Goal: Find specific page/section: Find specific page/section

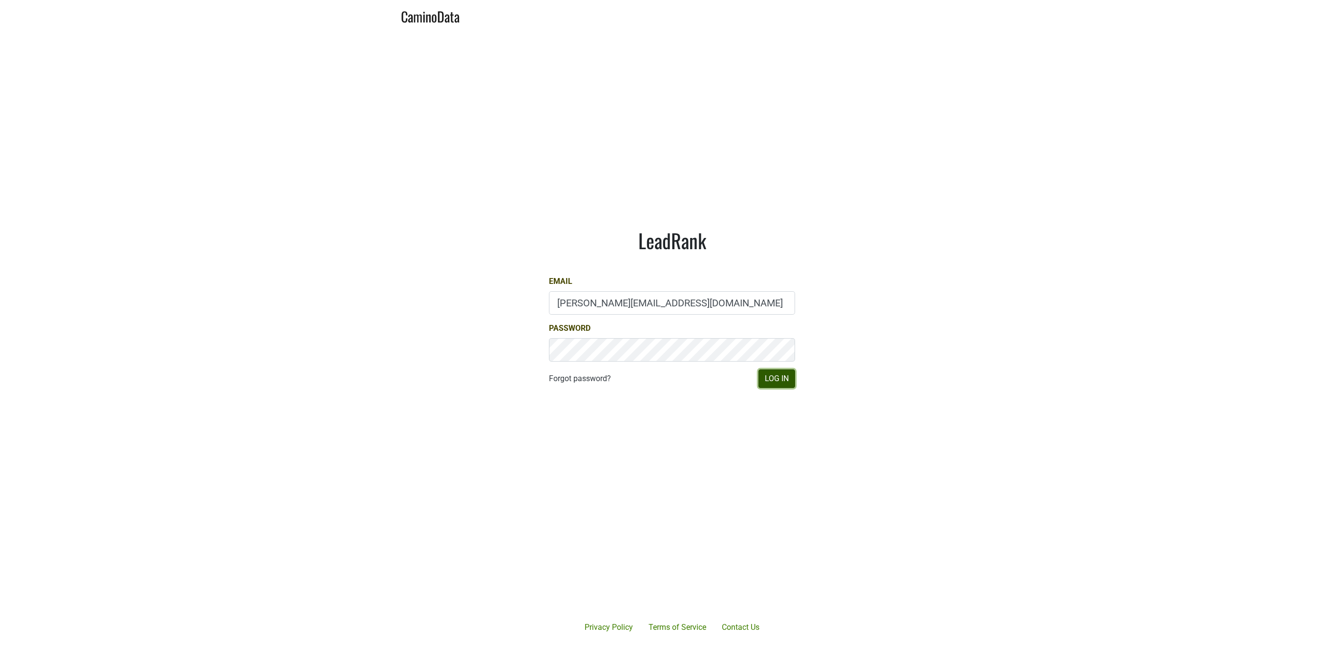
click at [782, 375] on button "Log In" at bounding box center [776, 378] width 37 height 19
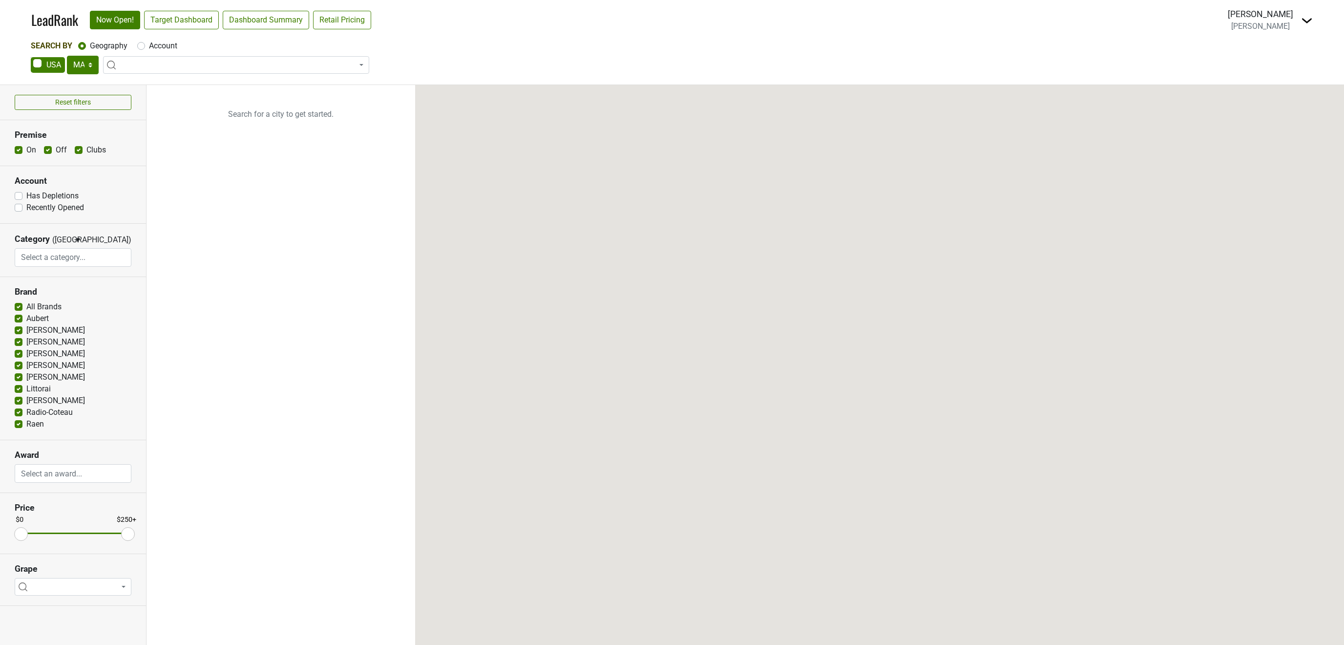
select select "MA"
select select
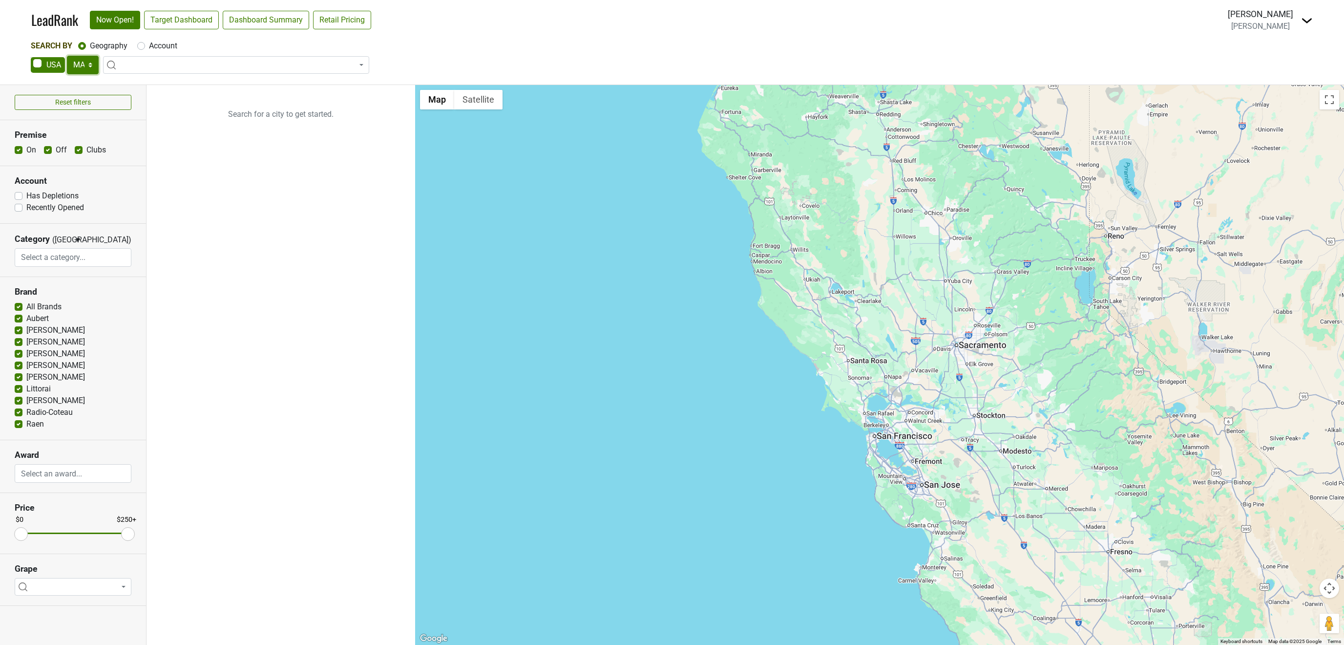
click at [67, 56] on select "AK AL AR AZ CA CO CT DC DE FL GA HI IA ID IL IN KS KY LA MA MD ME MI MN MO MS M…" at bounding box center [83, 65] width 32 height 19
select select "WY"
click option "WY" at bounding box center [0, 0] width 0 height 0
click at [189, 16] on link "Target Dashboard" at bounding box center [181, 20] width 75 height 19
click at [250, 17] on link "Dashboard Summary" at bounding box center [266, 20] width 86 height 19
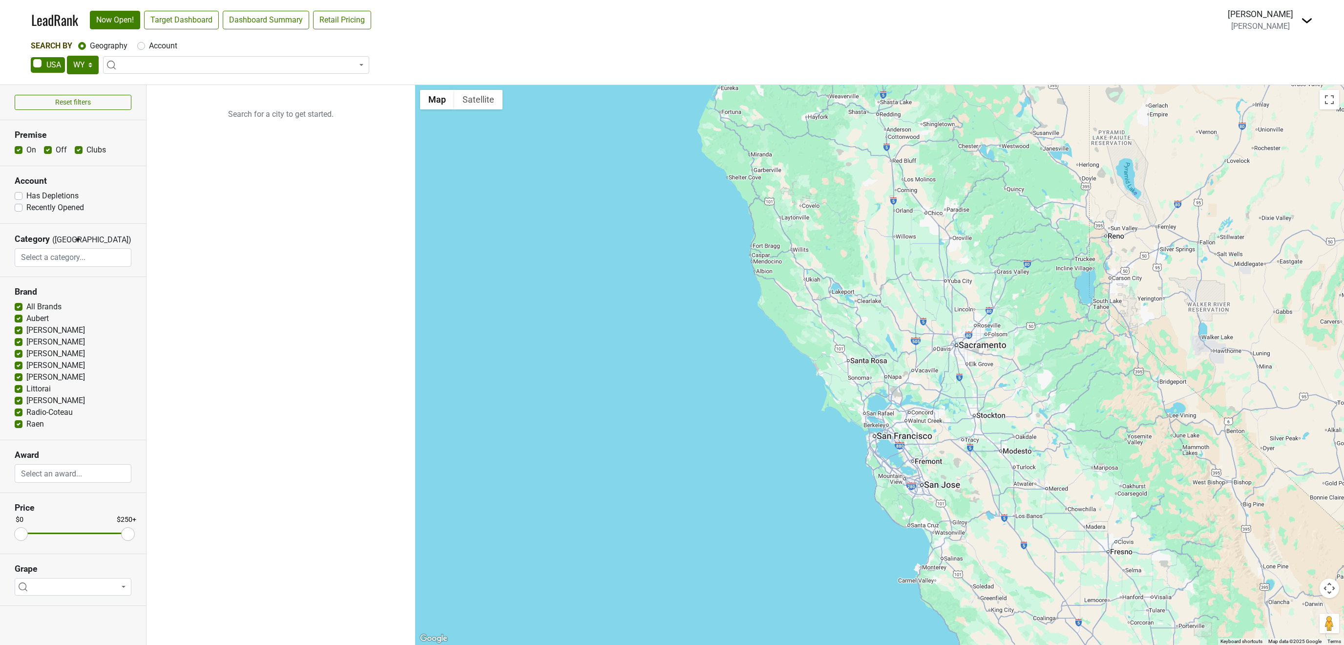
click at [192, 65] on span at bounding box center [236, 65] width 266 height 18
click at [192, 64] on span at bounding box center [236, 65] width 266 height 18
click at [156, 68] on span at bounding box center [236, 65] width 266 height 18
type input "jackson hole"
select select "ALL_WY"
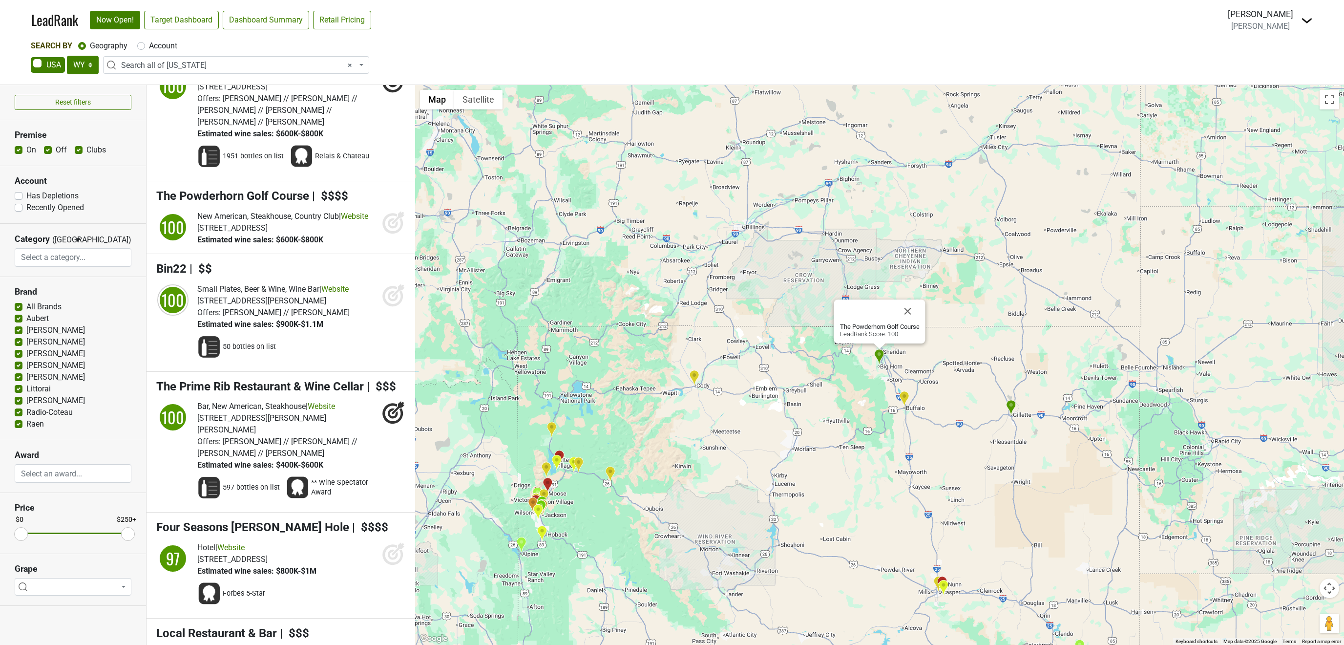
scroll to position [117, 0]
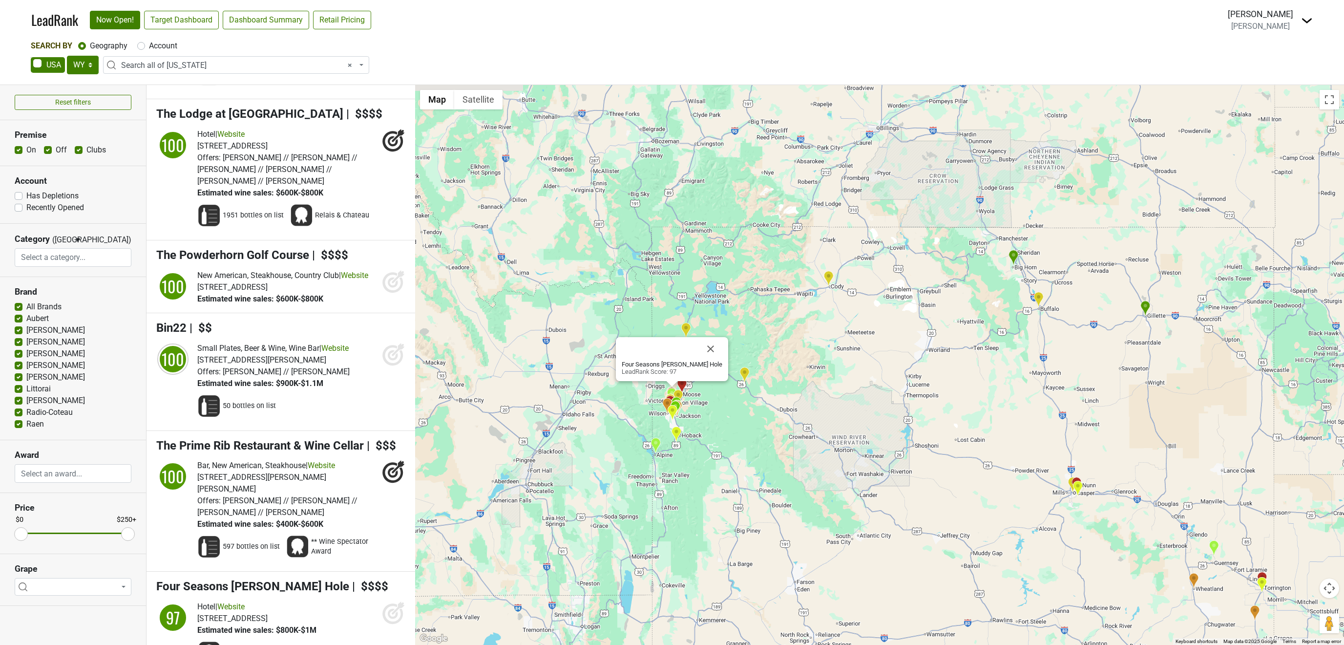
click at [395, 602] on icon at bounding box center [398, 608] width 13 height 13
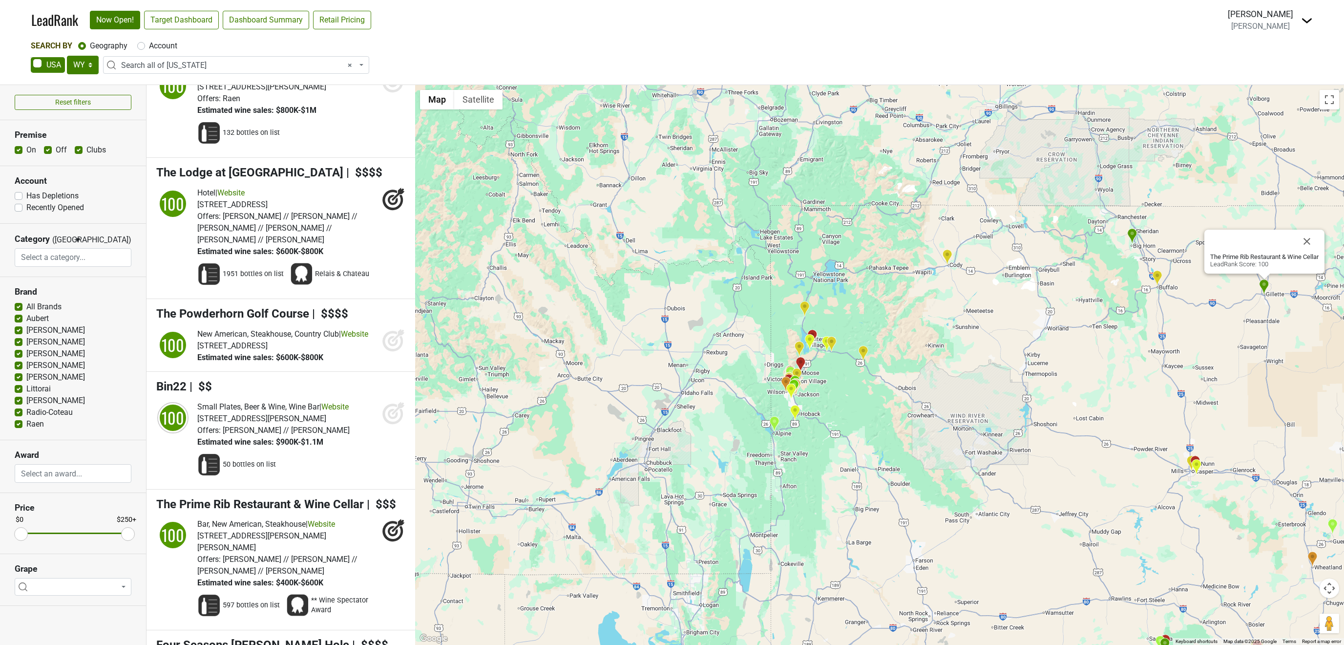
scroll to position [0, 0]
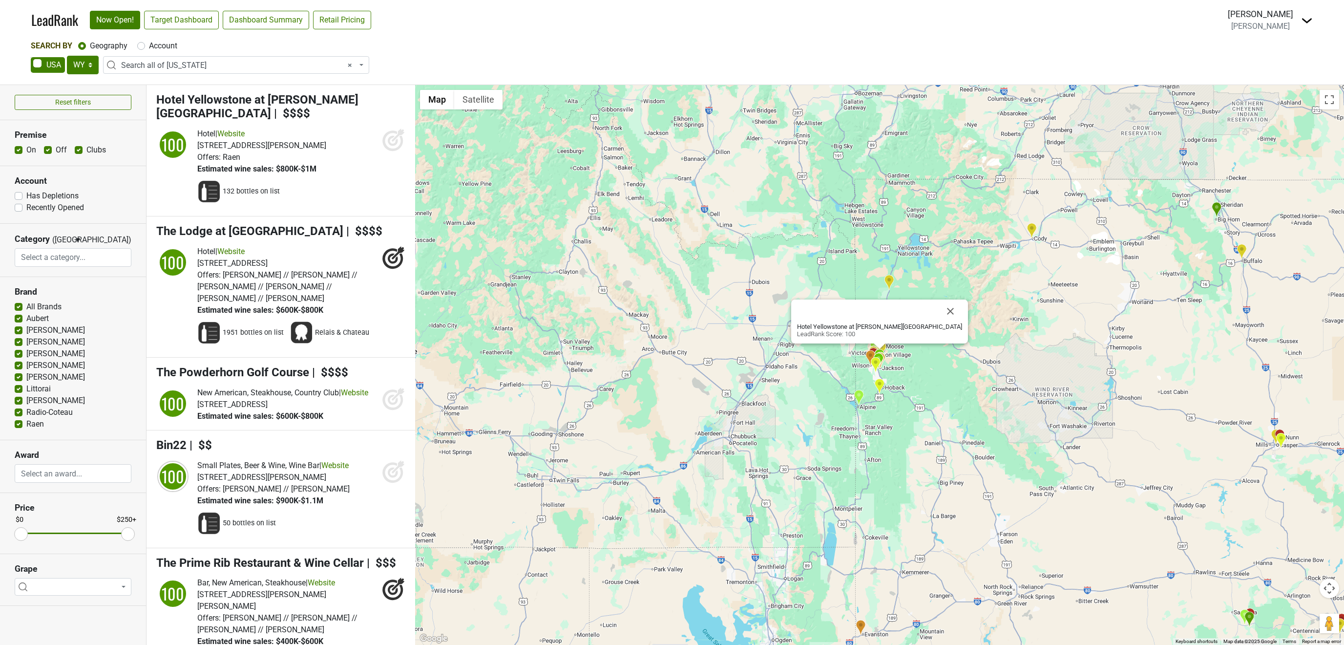
click at [397, 128] on icon at bounding box center [393, 139] width 23 height 23
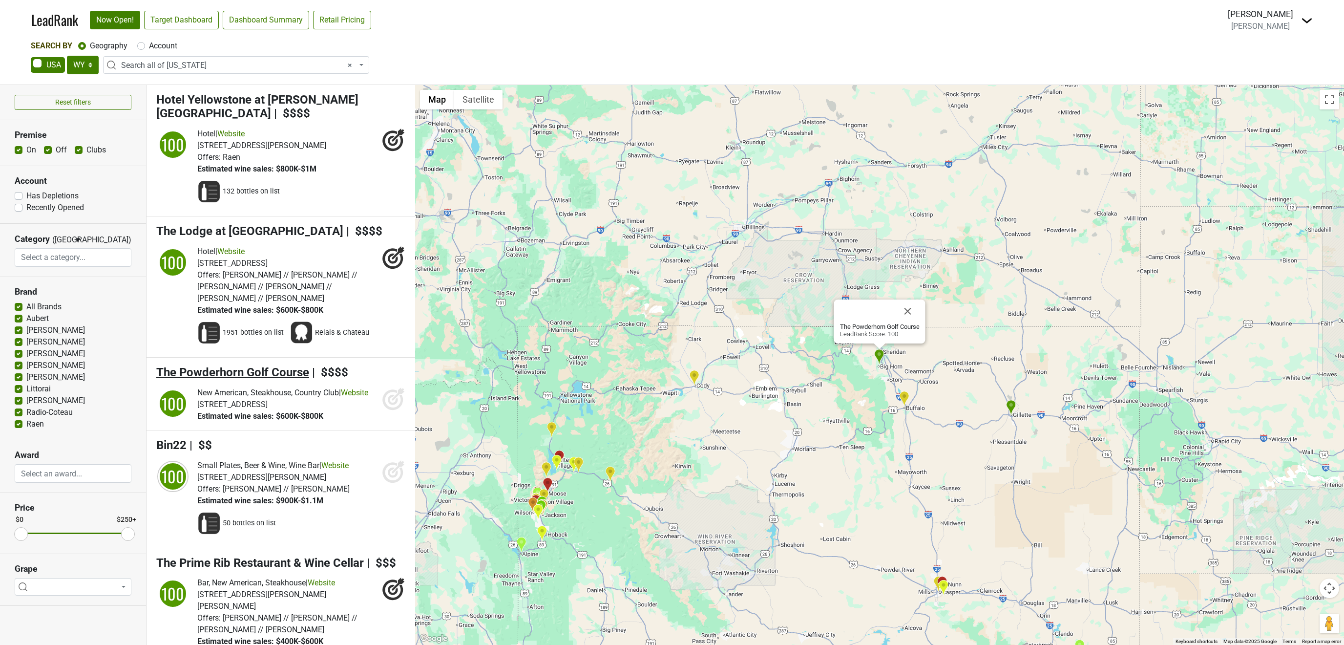
click at [279, 365] on span "The Powderhorn Golf Course" at bounding box center [232, 372] width 153 height 14
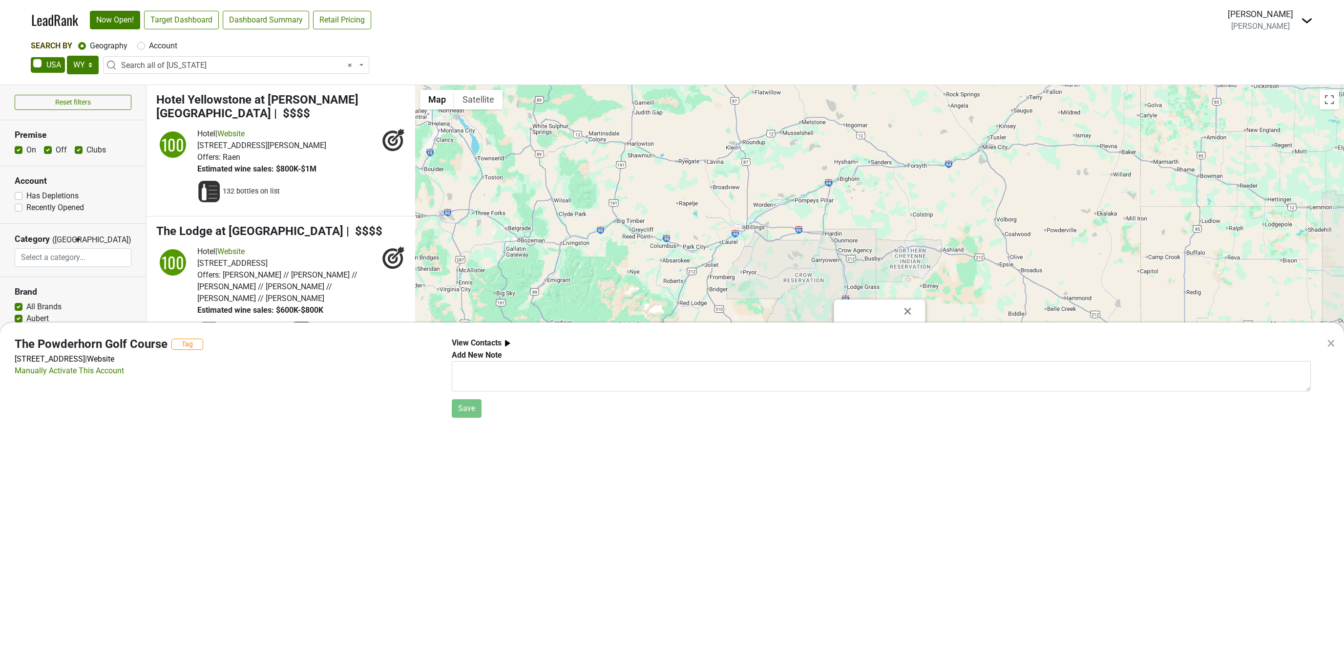
click at [1330, 339] on div "×" at bounding box center [1331, 342] width 8 height 23
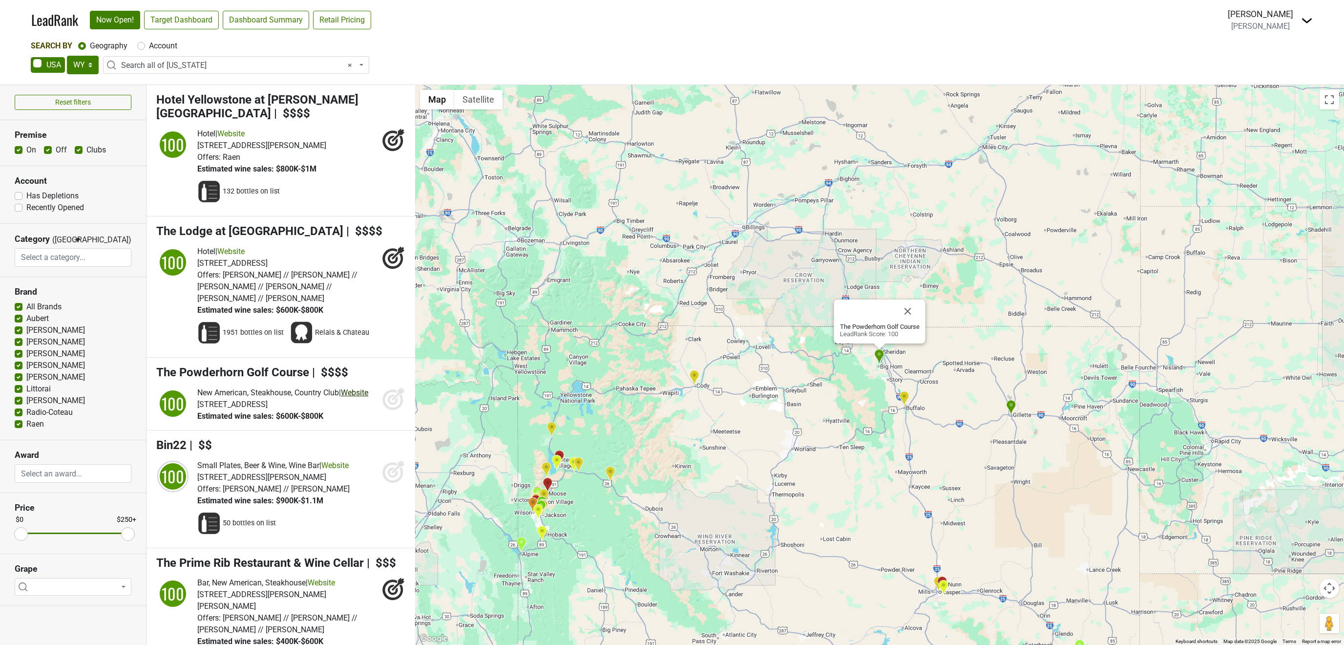
click at [341, 388] on link "Website" at bounding box center [354, 392] width 27 height 9
click at [392, 387] on icon at bounding box center [393, 398] width 23 height 23
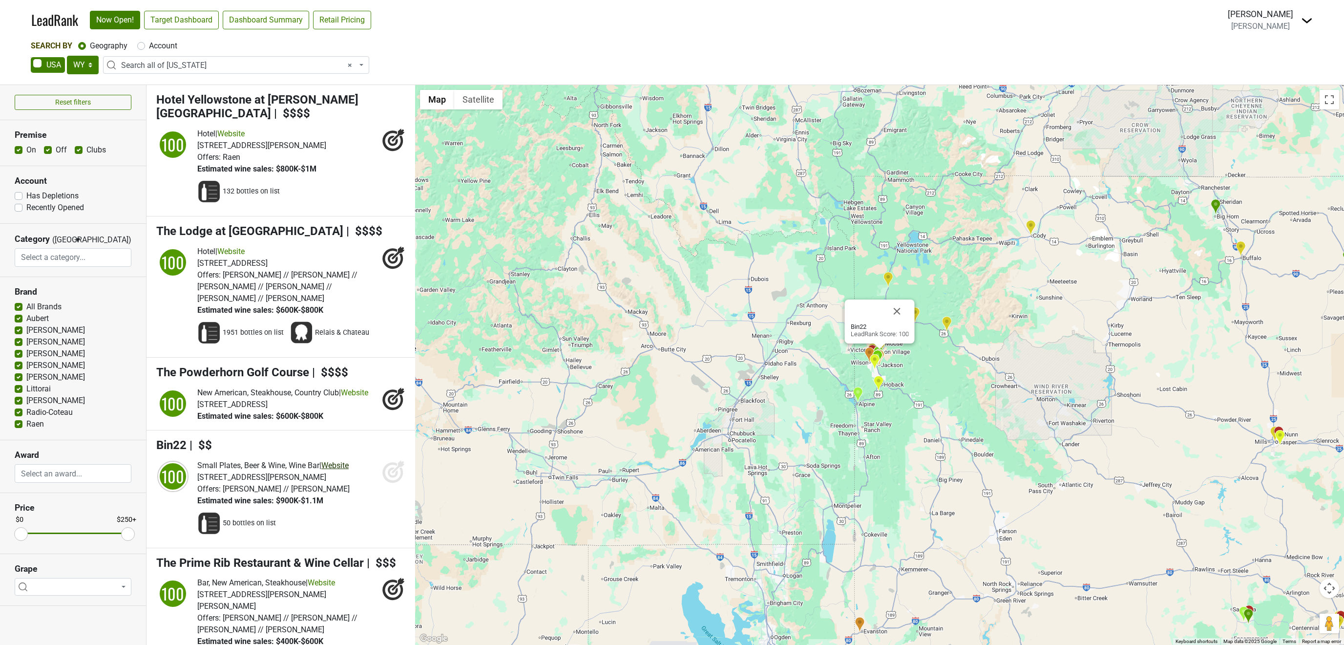
click at [346, 460] on link "Website" at bounding box center [334, 464] width 27 height 9
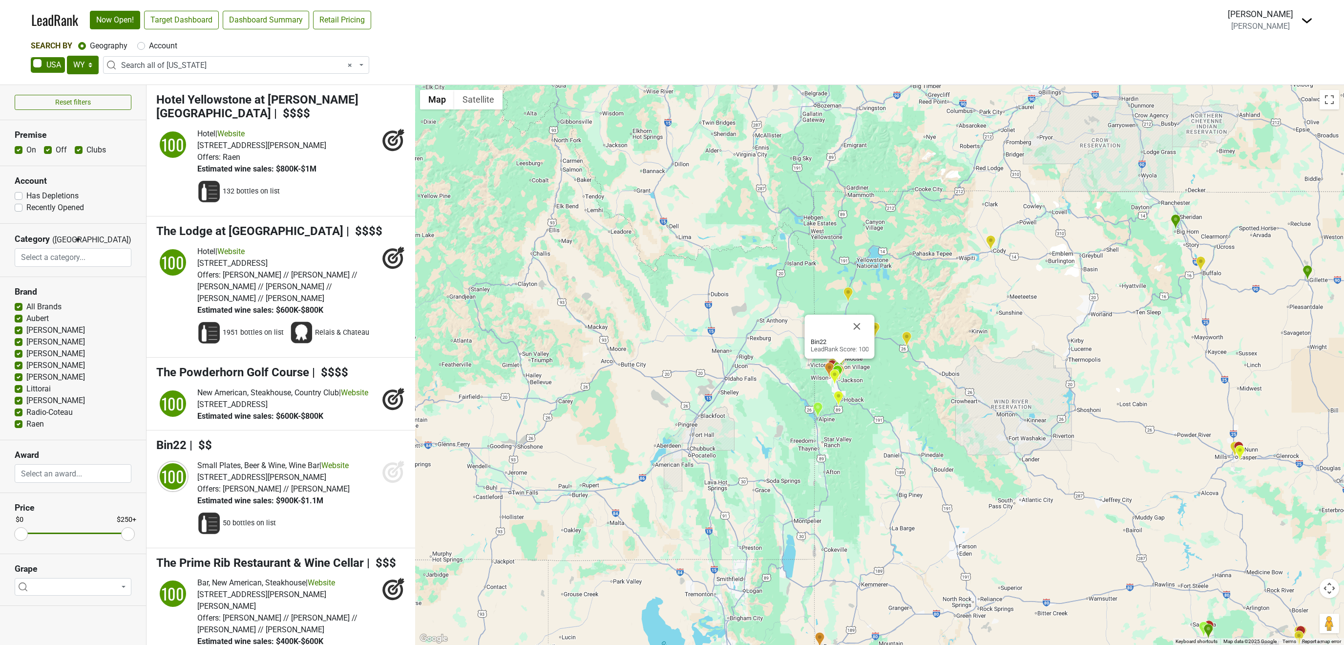
click at [395, 459] on icon at bounding box center [393, 470] width 23 height 23
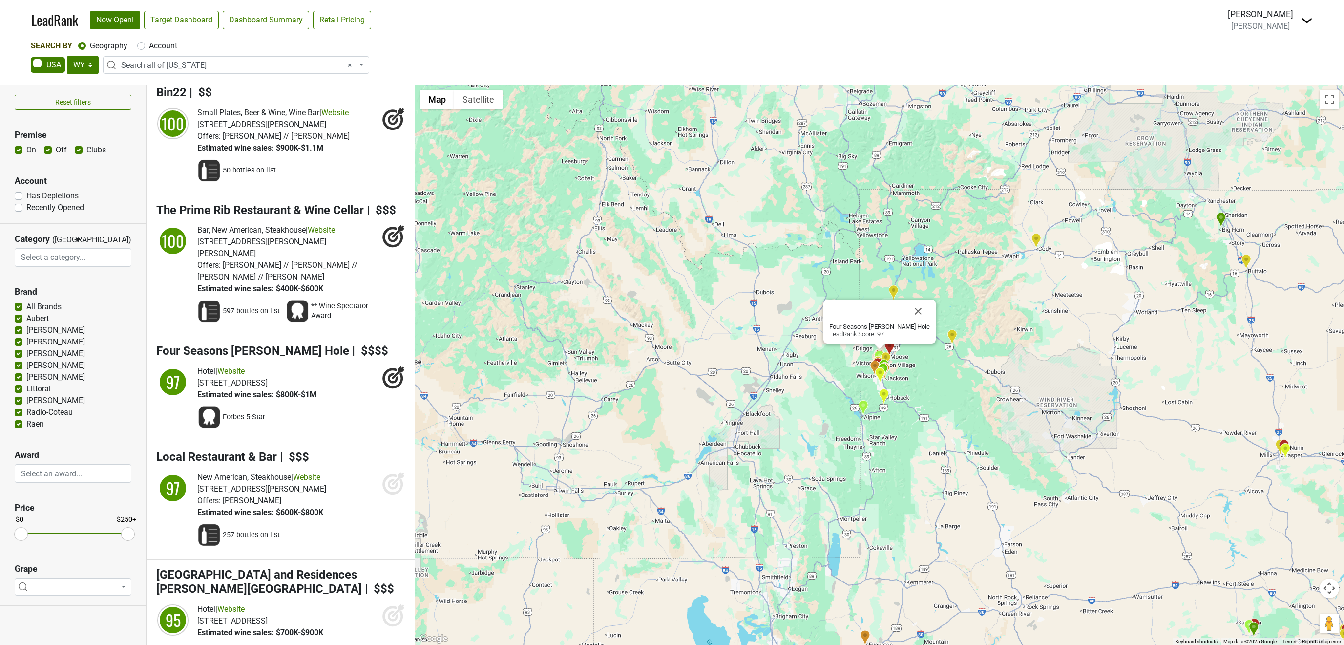
scroll to position [411, 0]
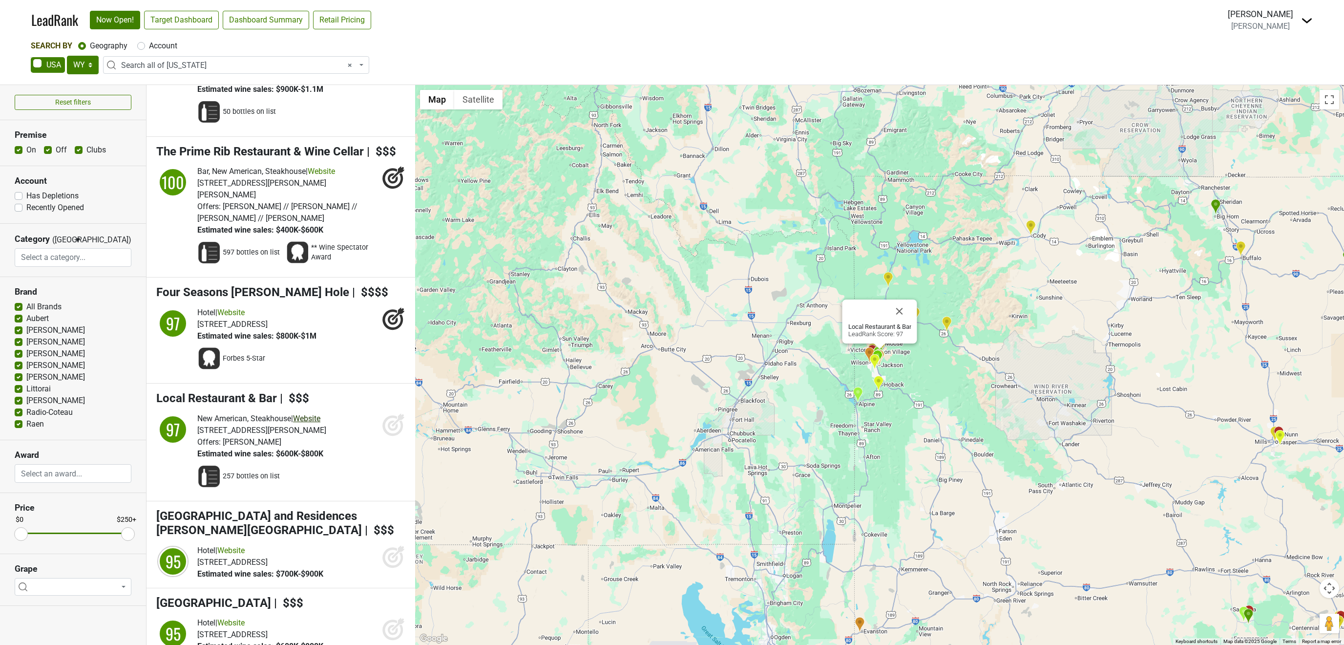
click at [320, 414] on link "Website" at bounding box center [306, 418] width 27 height 9
click at [394, 413] on icon at bounding box center [393, 424] width 23 height 23
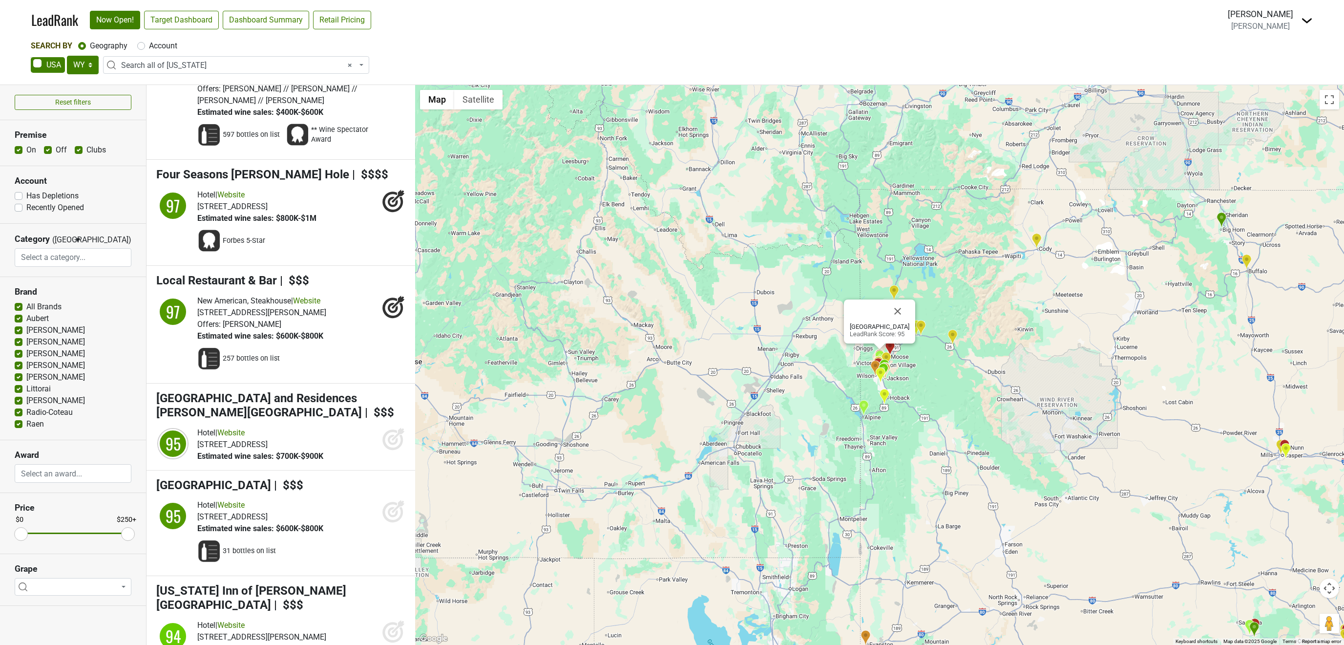
scroll to position [588, 0]
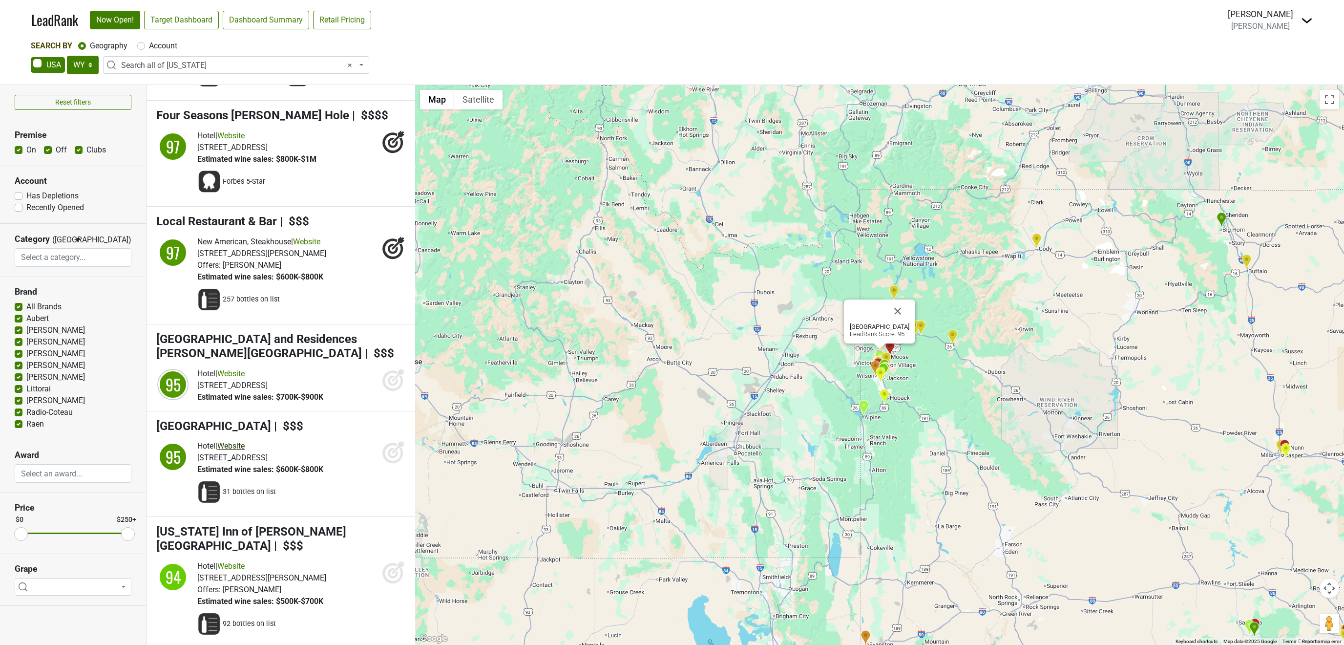
click at [244, 441] on link "Website" at bounding box center [230, 445] width 27 height 9
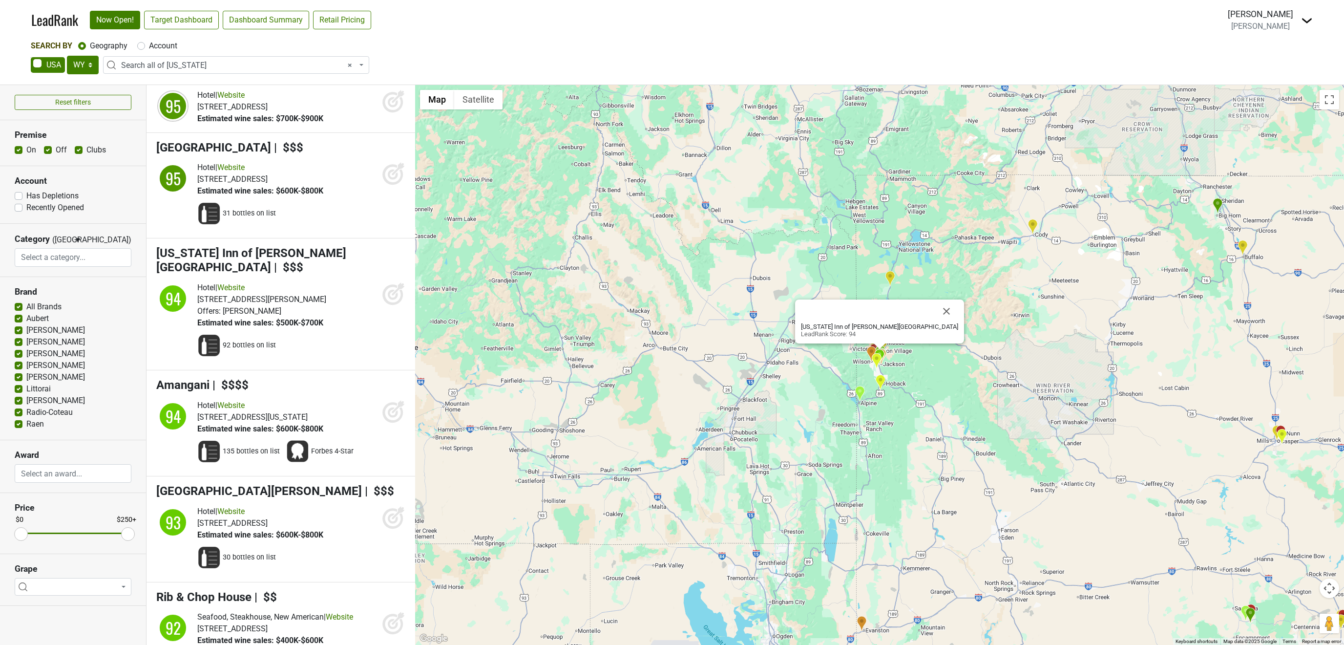
scroll to position [882, 0]
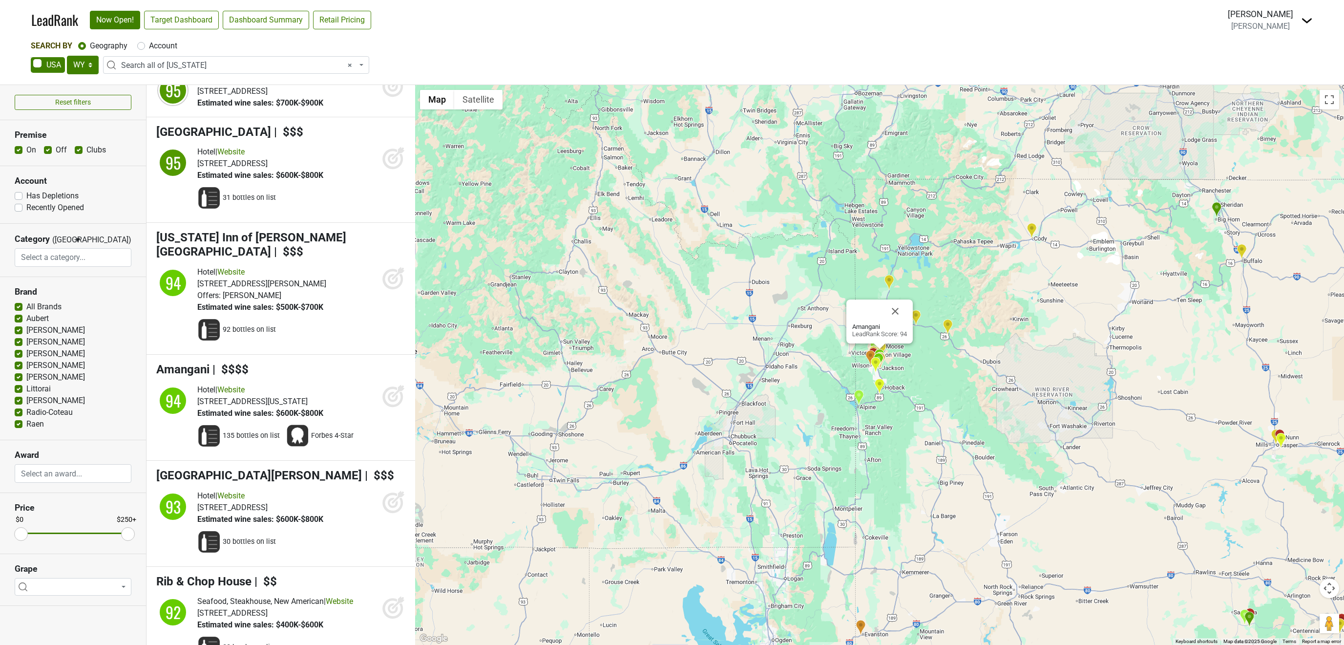
click at [393, 392] on icon at bounding box center [393, 397] width 10 height 10
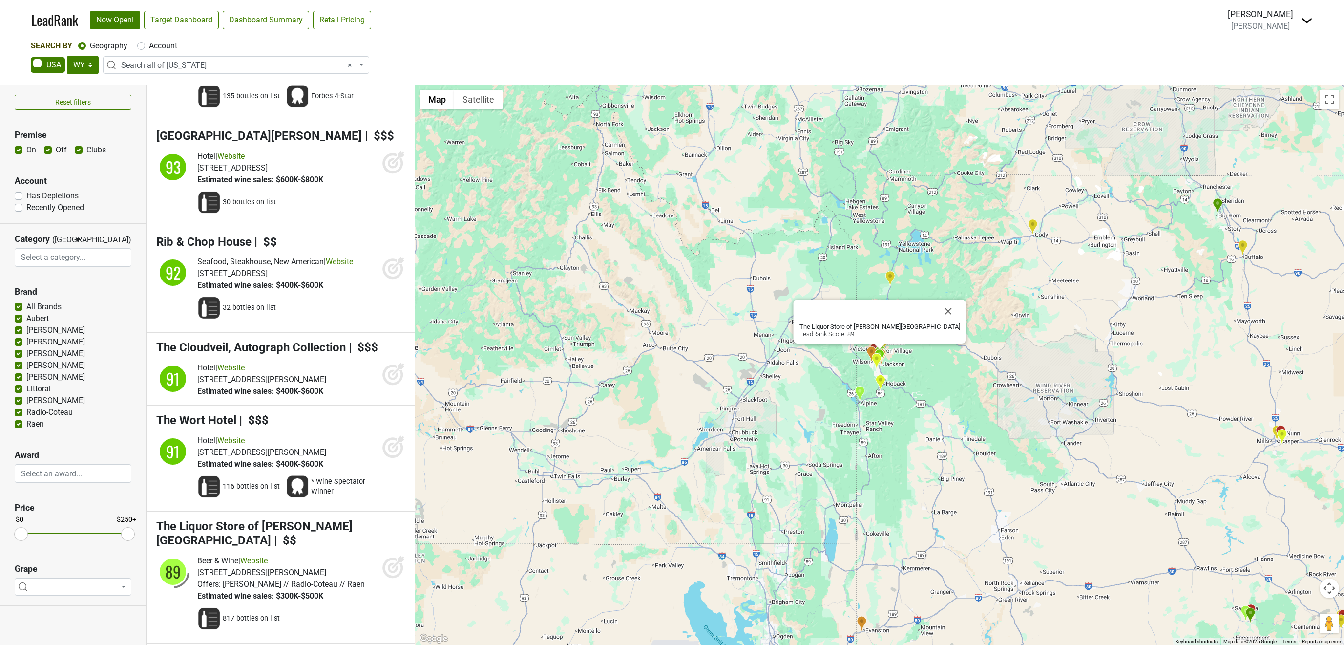
scroll to position [1293, 0]
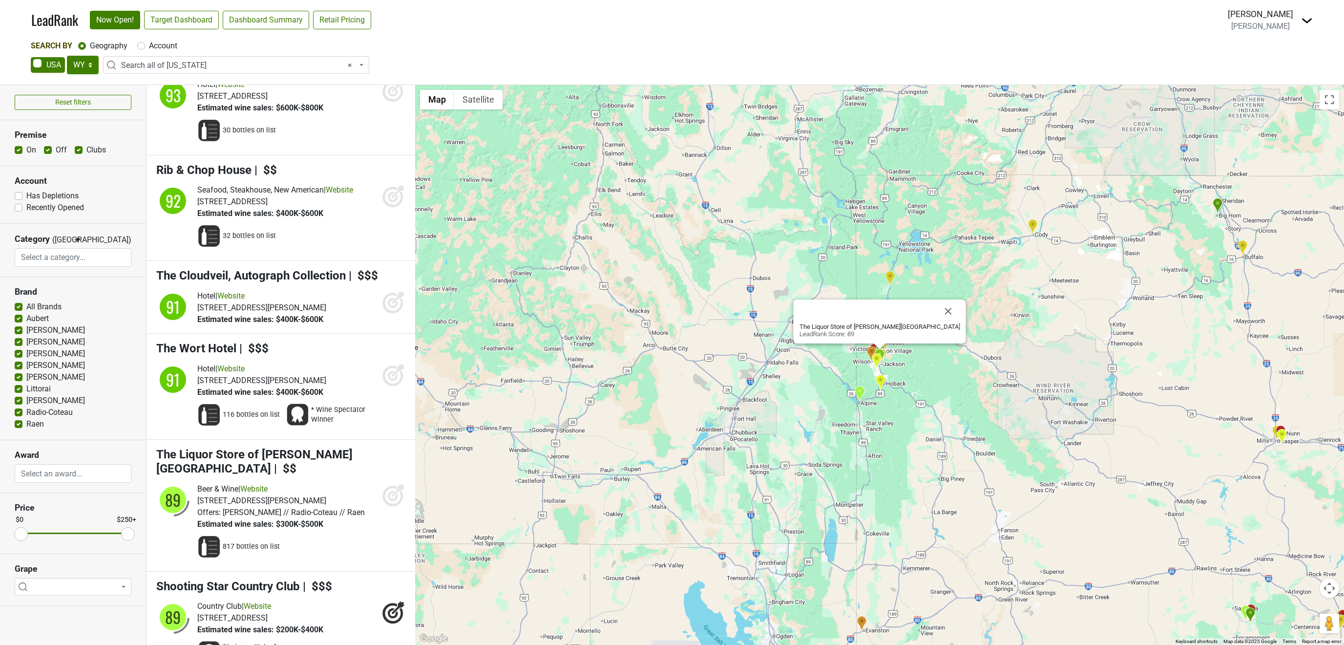
click at [392, 483] on icon at bounding box center [393, 494] width 23 height 23
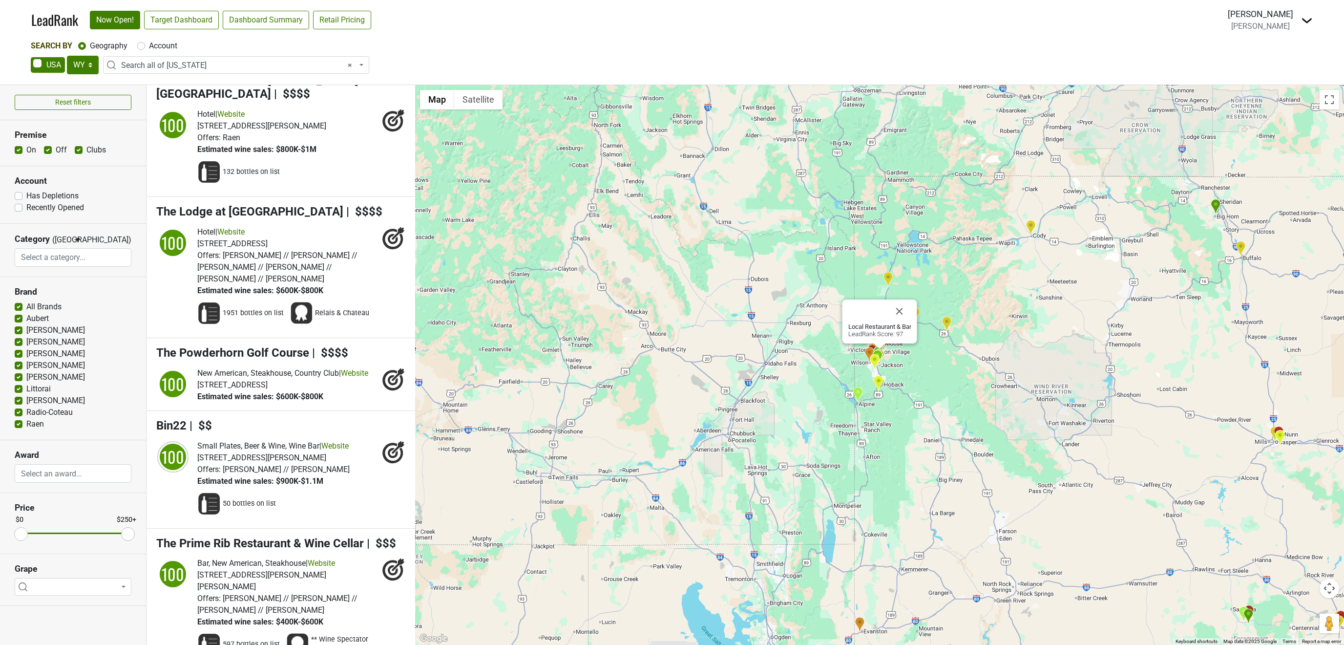
scroll to position [0, 0]
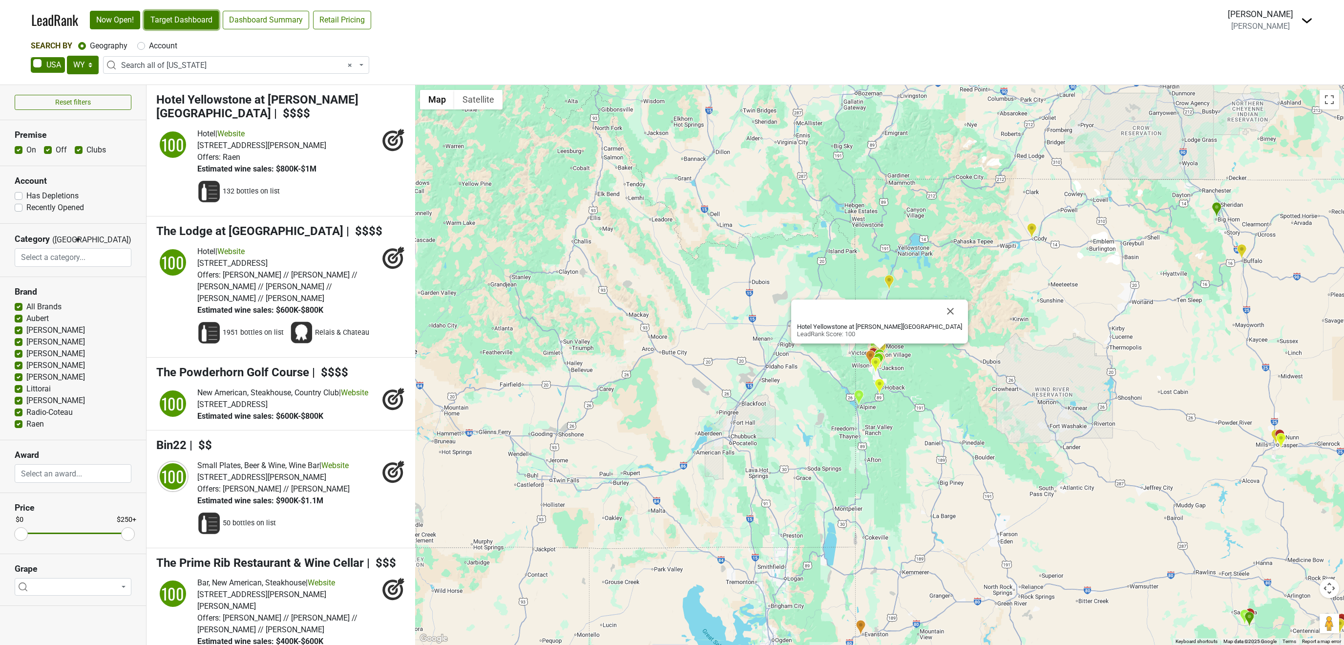
click at [181, 18] on link "Target Dashboard" at bounding box center [181, 20] width 75 height 19
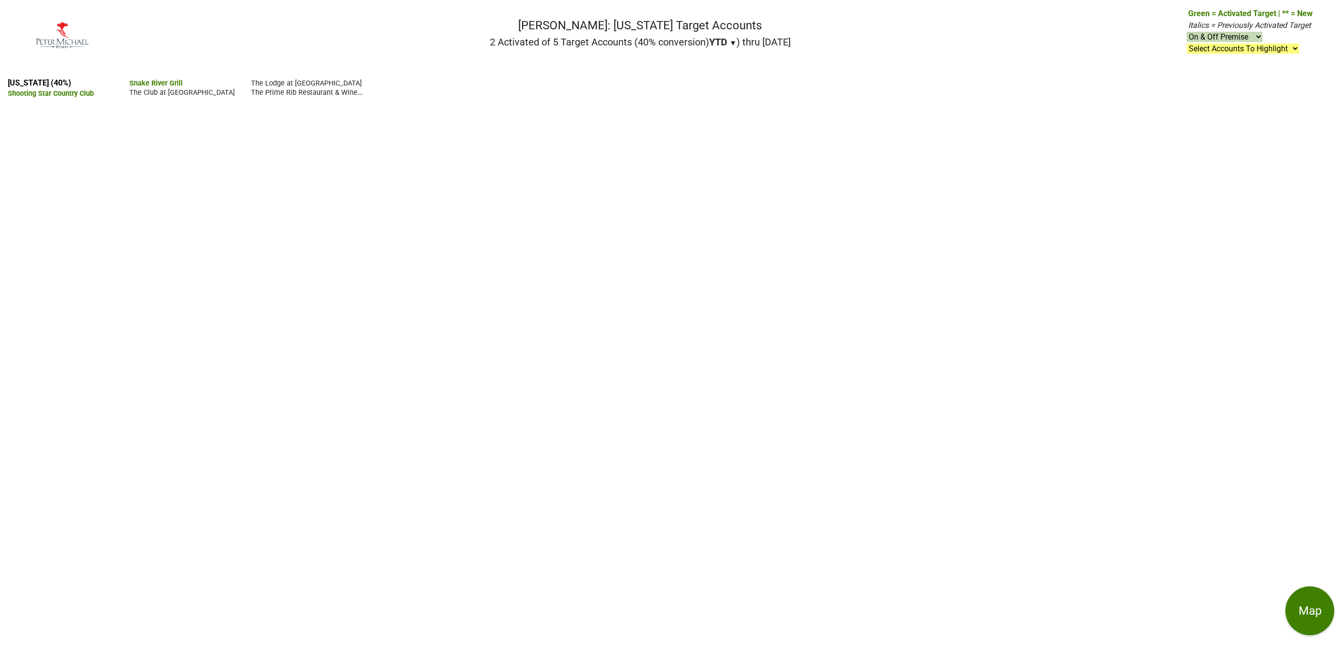
click at [94, 89] on span "Shooting Star Country Club" at bounding box center [51, 93] width 86 height 8
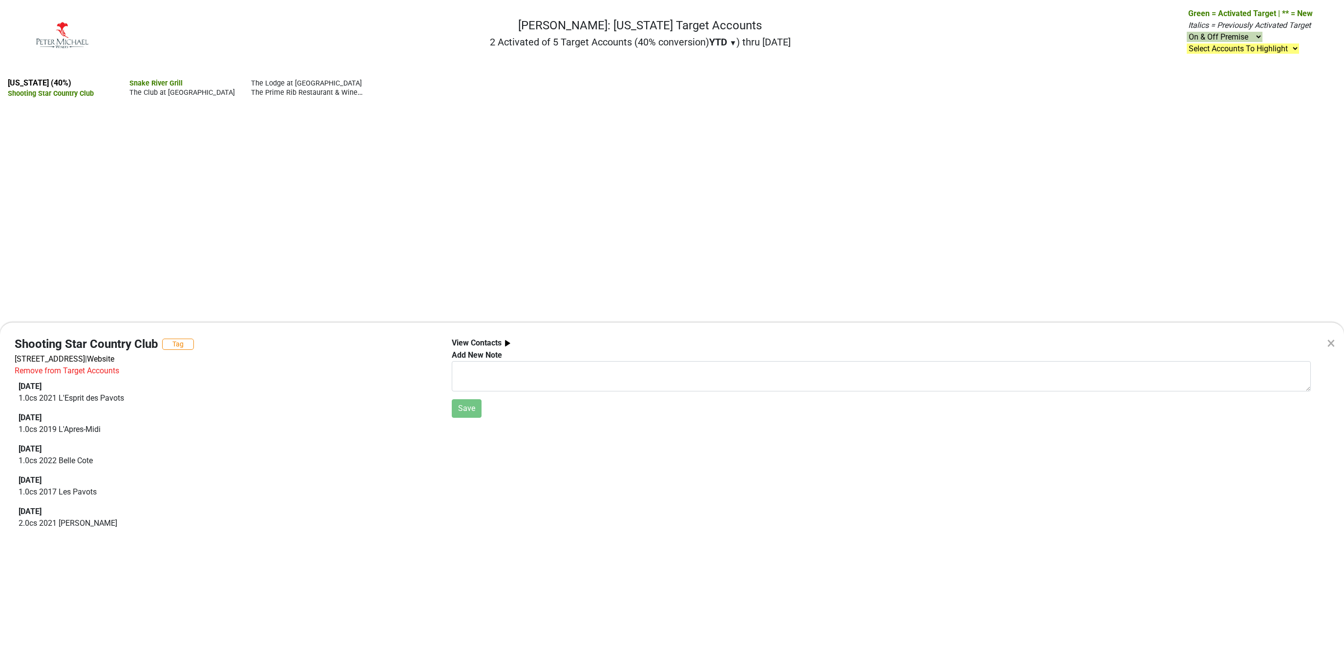
click at [284, 83] on div "× Shooting Star Country Club Tag N Crystal Springs Rd, Teton Village, WY 83025 …" at bounding box center [672, 322] width 1344 height 645
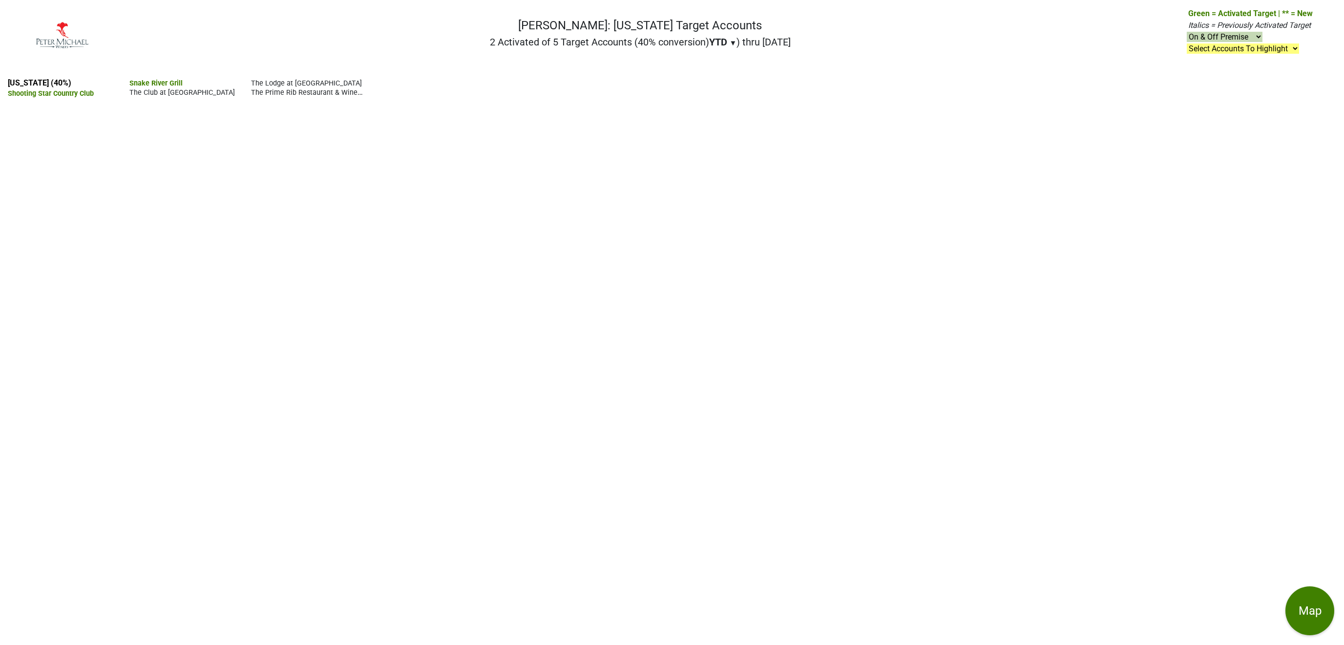
click at [183, 83] on span "Snake River Grill" at bounding box center [155, 83] width 53 height 8
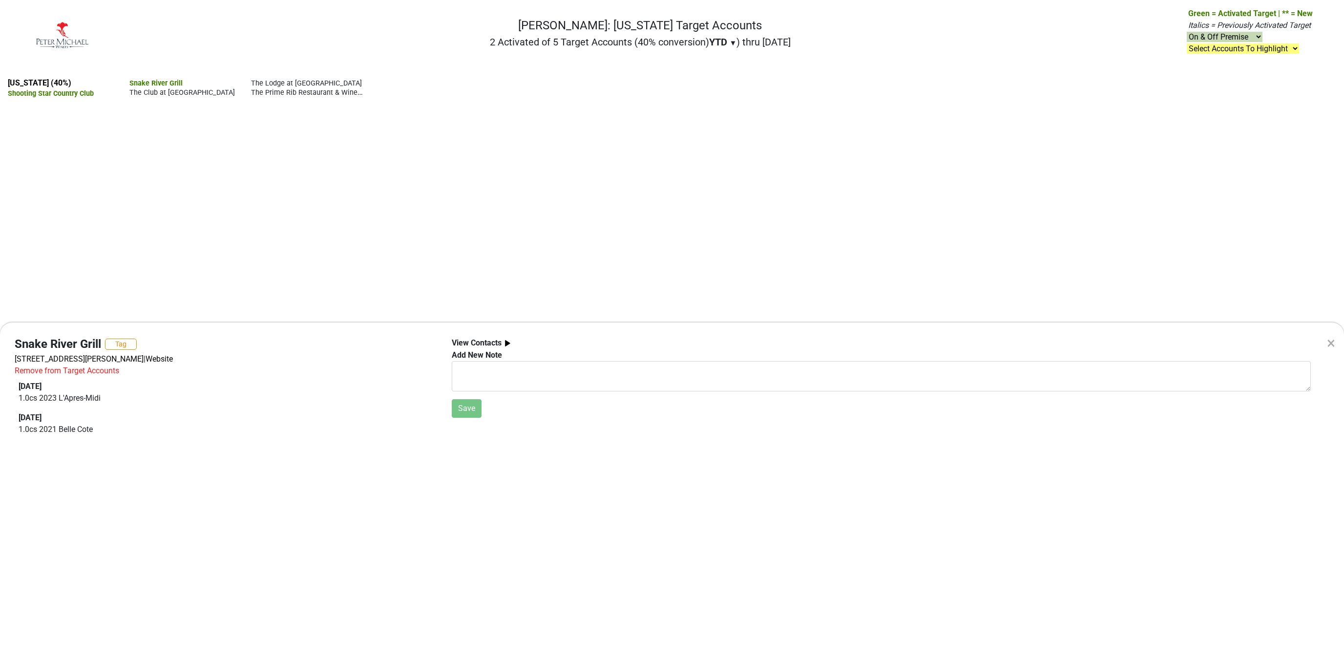
click at [397, 81] on div "× Snake River Grill Tag 84 E Broadway, Jackson, WY 83001 | Website Remove from …" at bounding box center [672, 322] width 1344 height 645
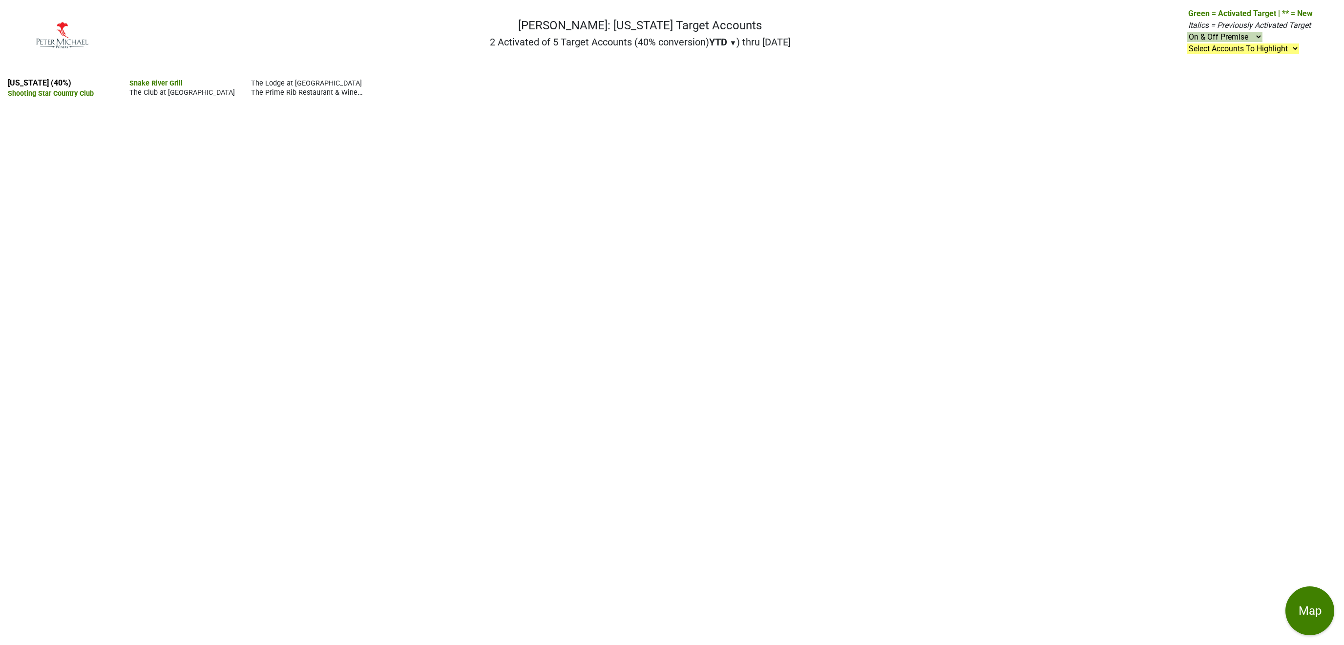
click at [235, 88] on span "The Club at [GEOGRAPHIC_DATA]" at bounding box center [181, 92] width 105 height 8
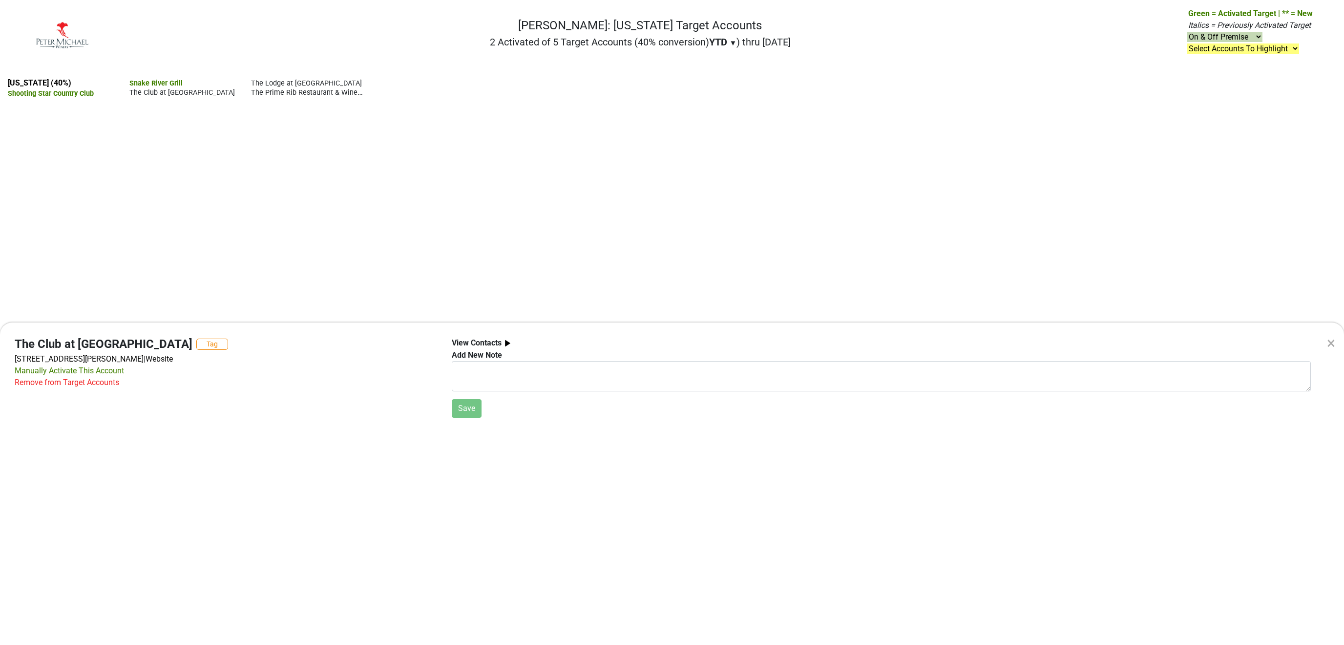
click at [535, 84] on div "× The Club at 3 Creek Tag 2800 Ranch House Cir, Jackson, WY 83001 | Website Man…" at bounding box center [672, 322] width 1344 height 645
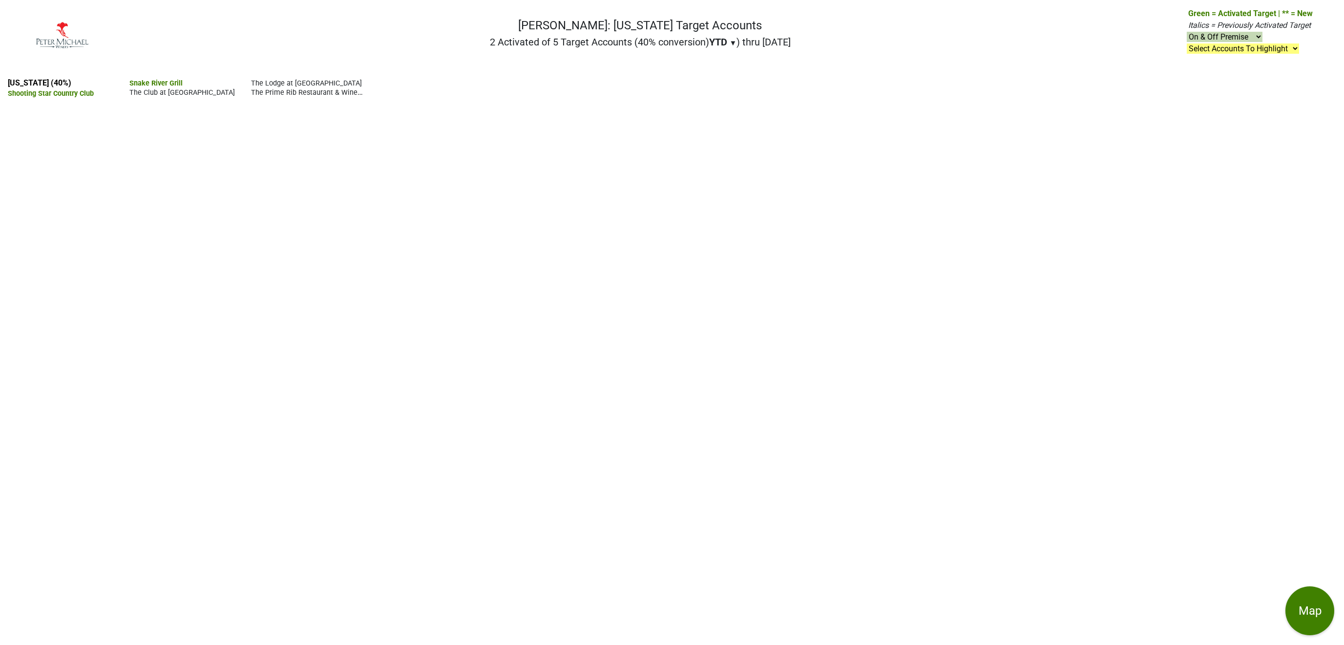
click at [362, 84] on span "The Lodge at [GEOGRAPHIC_DATA]" at bounding box center [306, 83] width 111 height 8
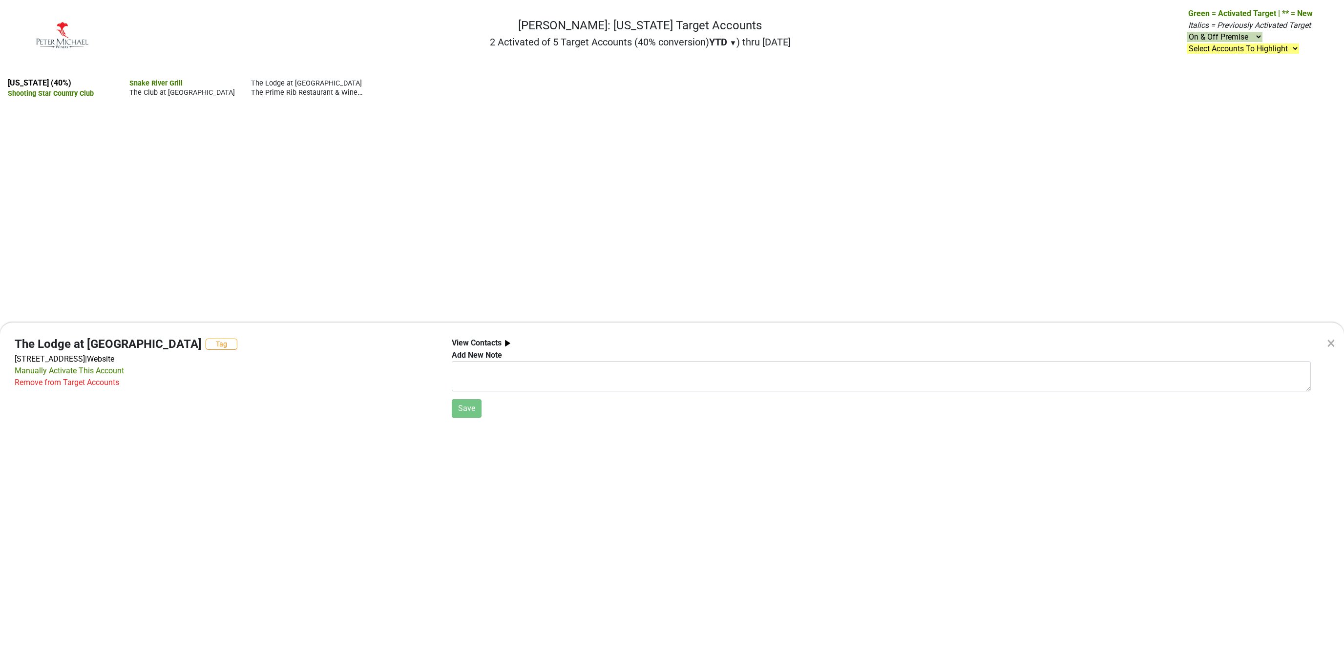
click at [535, 84] on div "× The Lodge at Brush Creek Ranch Tag 66 Brush Creek Ranch Rd, Saratoga, WY 8233…" at bounding box center [672, 322] width 1344 height 645
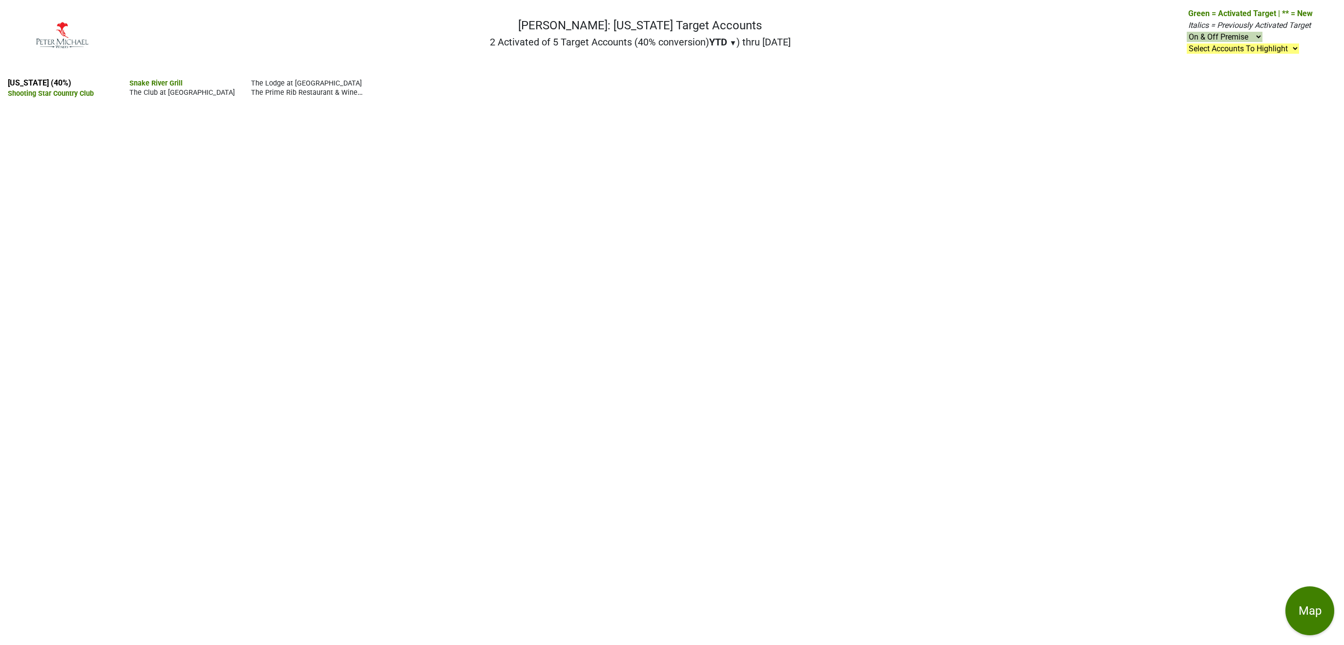
click at [363, 87] on div "The Prime Rib Restaurant & Wine Cellar" at bounding box center [307, 91] width 112 height 9
click at [378, 87] on span "The Prime Rib Restaurant & Wine Cellar" at bounding box center [314, 91] width 127 height 9
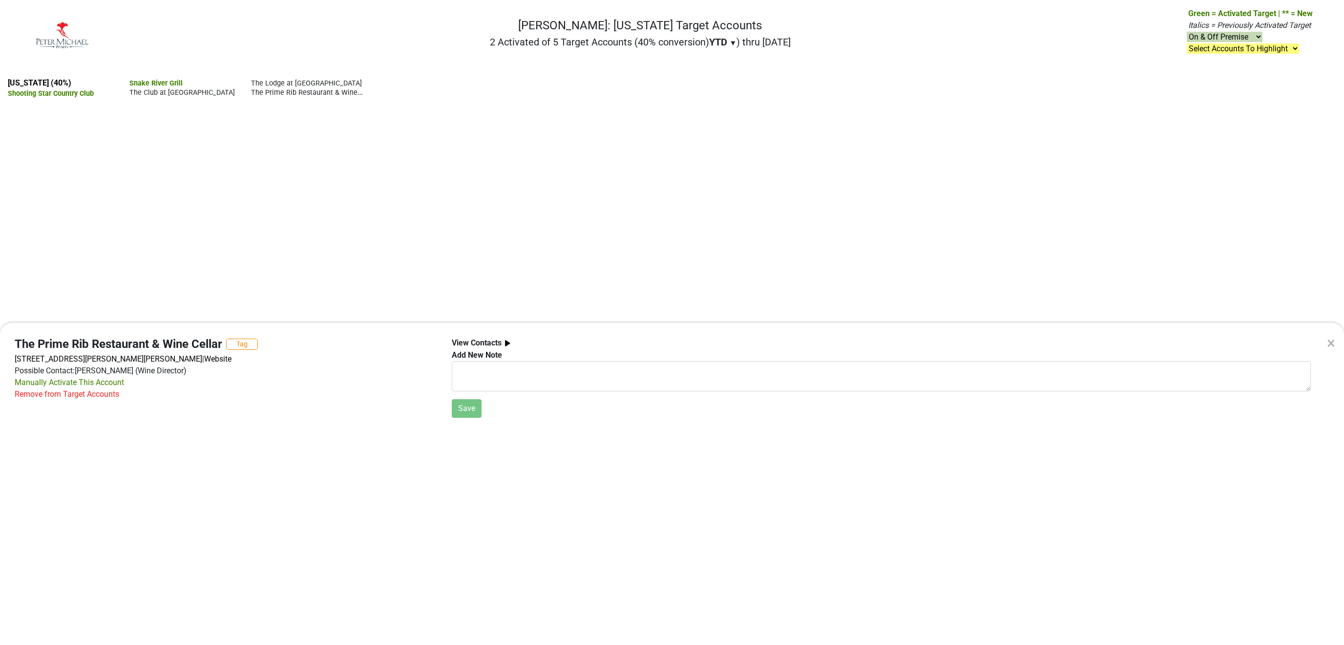
click at [646, 81] on div "× The Prime Rib Restaurant & Wine Cellar Tag 1205 S Douglas Hwy, Gillette, WY 8…" at bounding box center [672, 322] width 1344 height 645
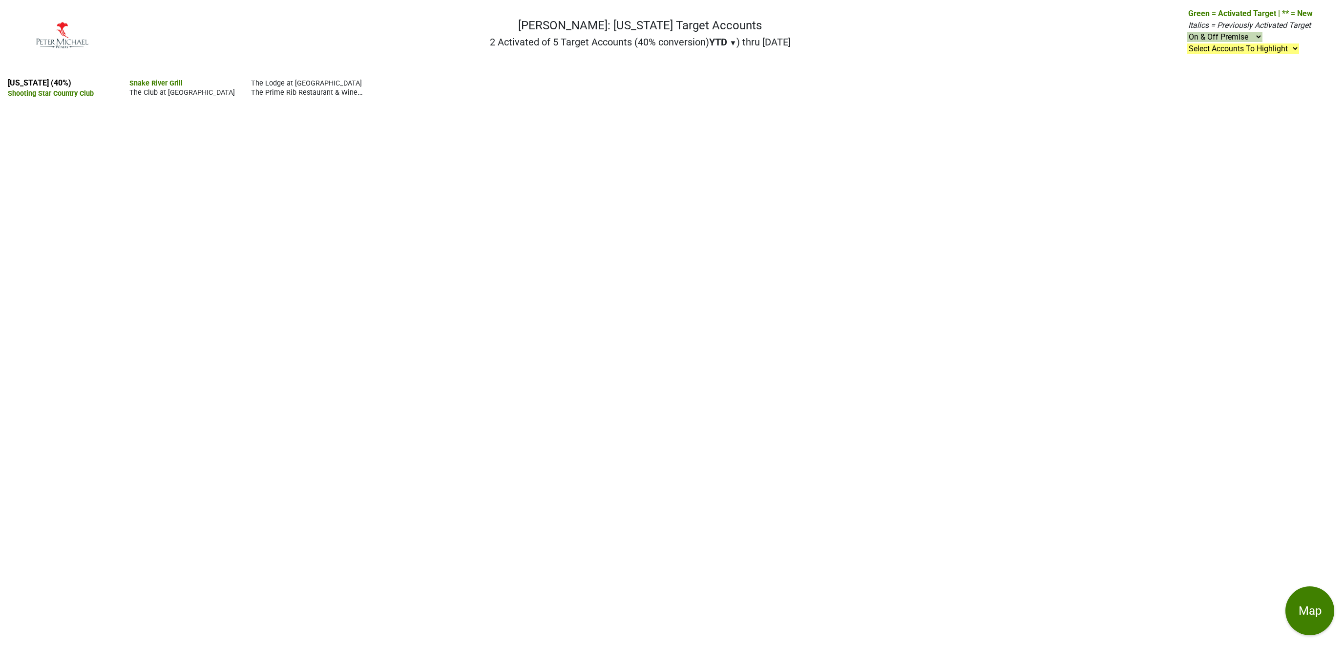
click at [378, 87] on span "The Prime Rib Restaurant & Wine Cellar" at bounding box center [314, 91] width 127 height 9
